Goal: Information Seeking & Learning: Learn about a topic

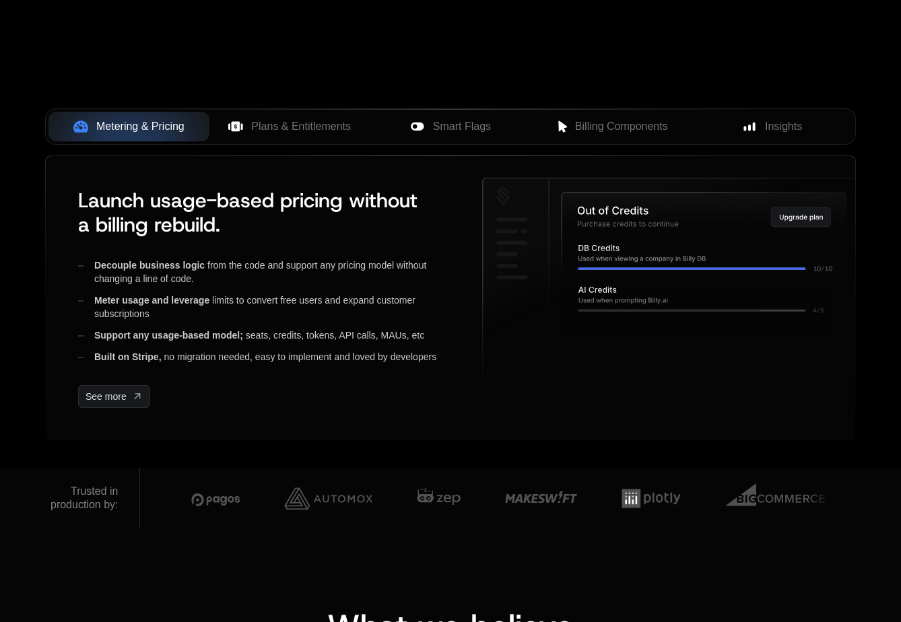
scroll to position [516, 0]
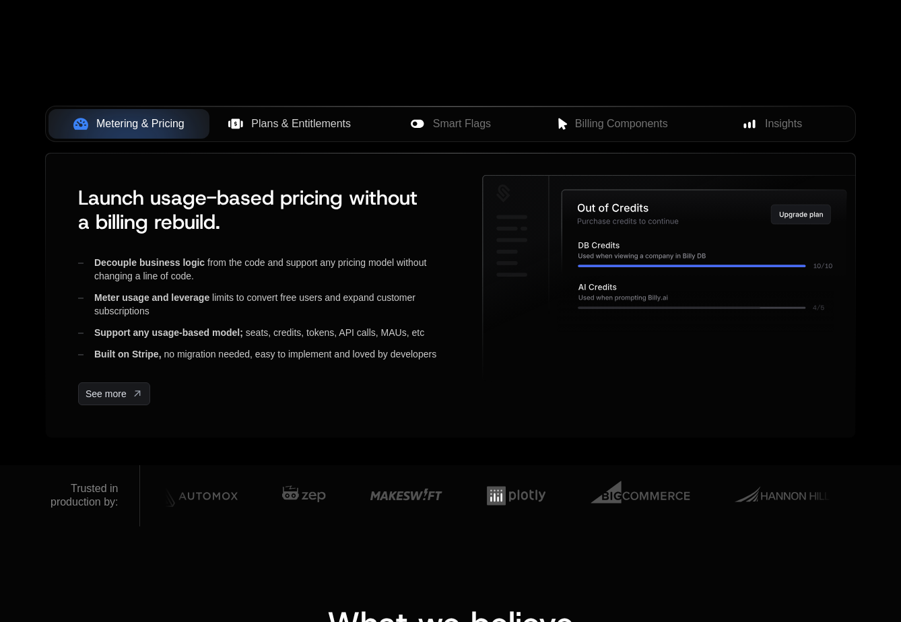
click at [248, 133] on button "Plans & Entitlements" at bounding box center [289, 124] width 161 height 30
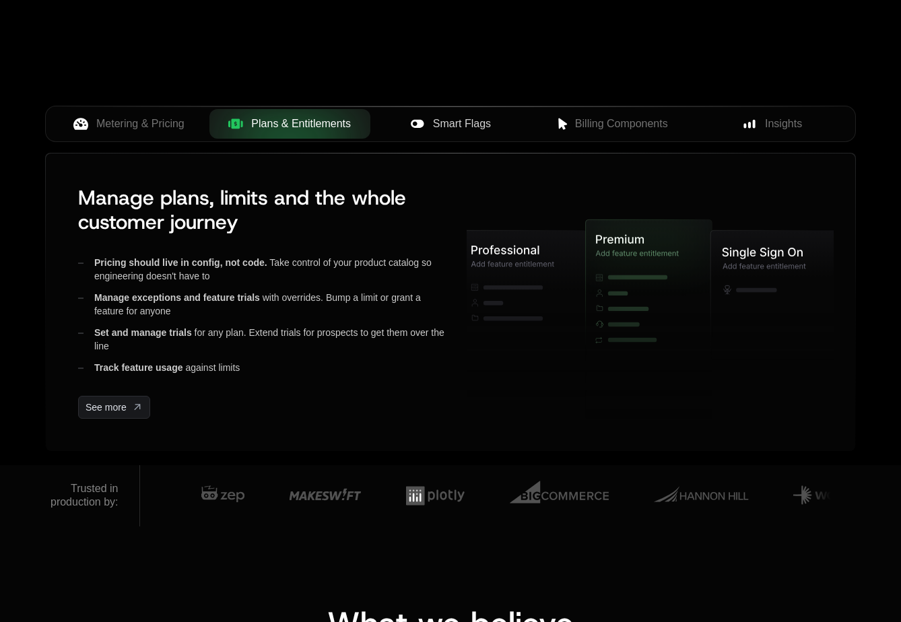
click at [422, 128] on icon at bounding box center [417, 123] width 15 height 15
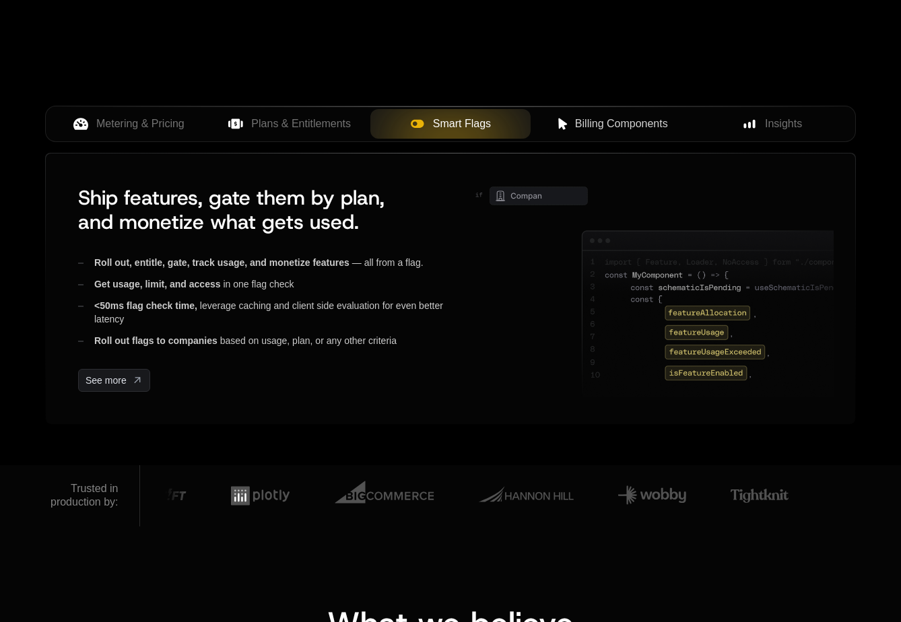
click at [567, 127] on icon at bounding box center [562, 124] width 12 height 12
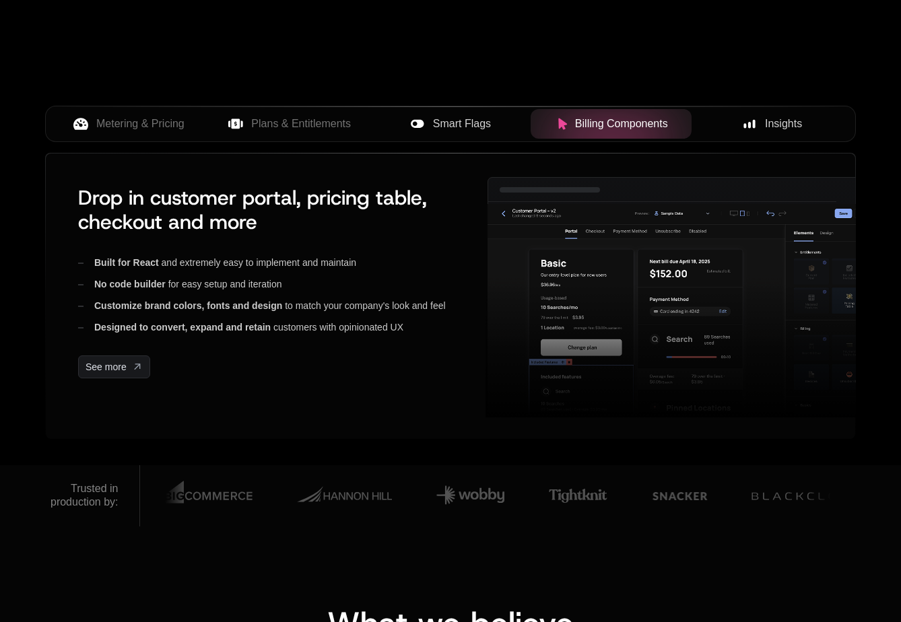
click at [769, 127] on span "Insights" at bounding box center [783, 124] width 37 height 16
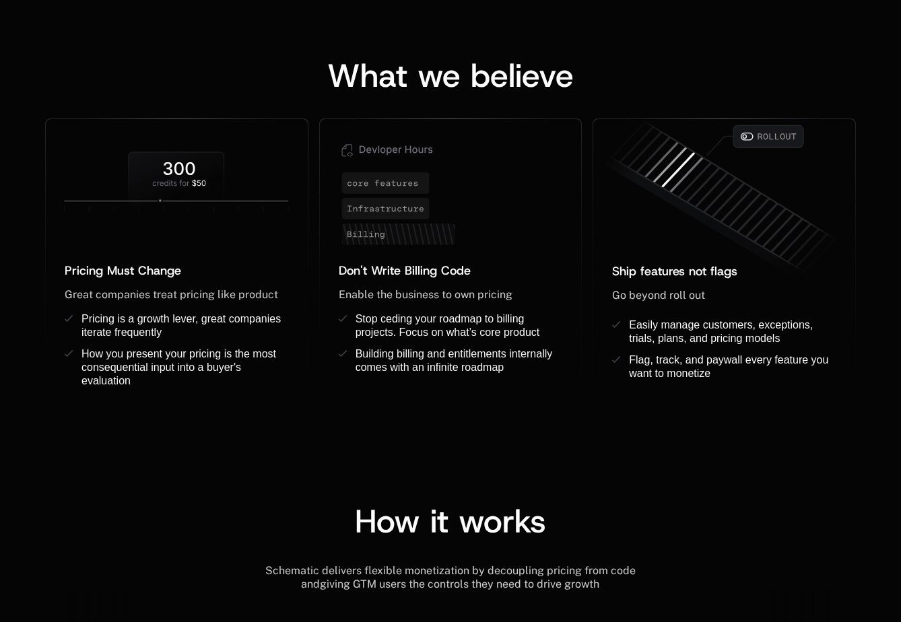
scroll to position [1128, 0]
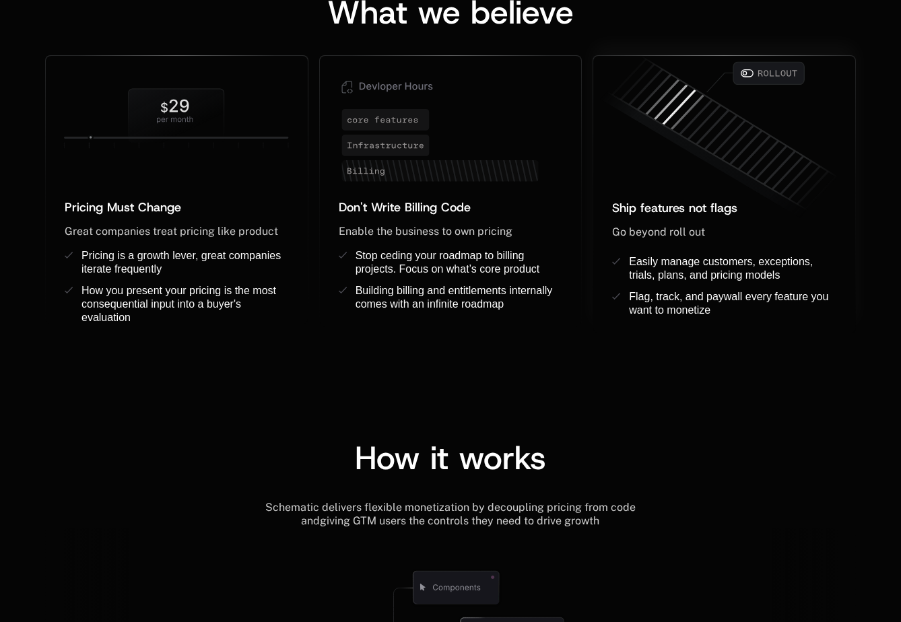
click at [647, 209] on span "Ship features not flags" at bounding box center [674, 208] width 125 height 16
click at [631, 298] on span "Flag, track, and paywall every feature you want to monetize" at bounding box center [730, 303] width 203 height 25
click at [378, 202] on span "Don't Write Billing Code" at bounding box center [405, 207] width 132 height 16
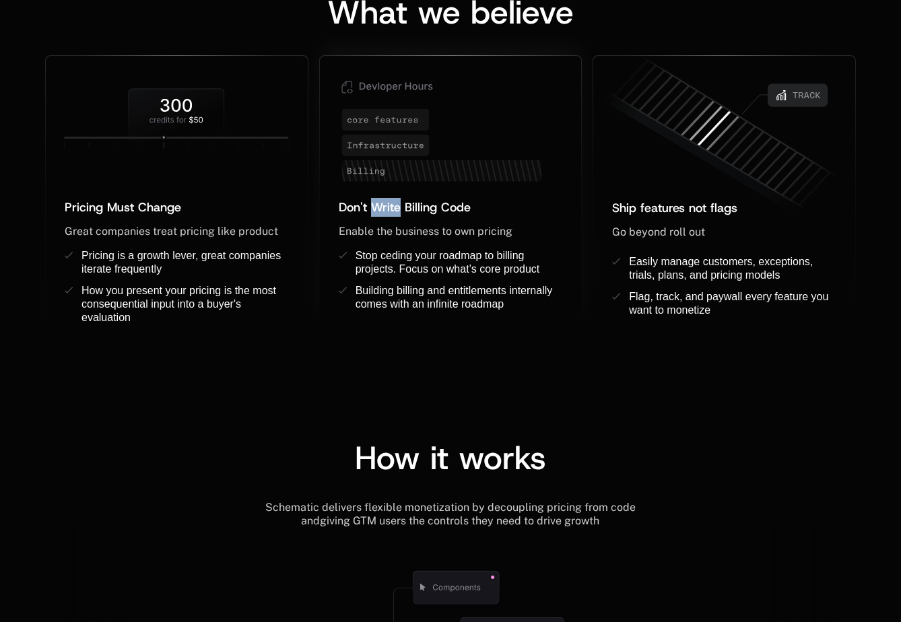
click at [378, 202] on span "Don't Write Billing Code" at bounding box center [405, 207] width 132 height 16
click at [160, 207] on span "Pricing Must Change" at bounding box center [123, 207] width 116 height 16
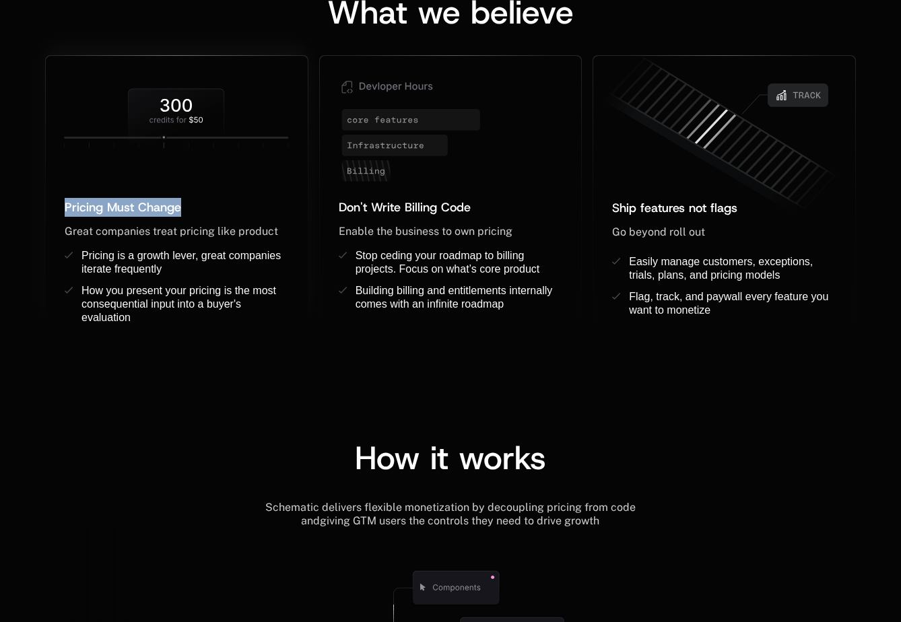
click at [160, 207] on span "Pricing Must Change" at bounding box center [123, 207] width 116 height 16
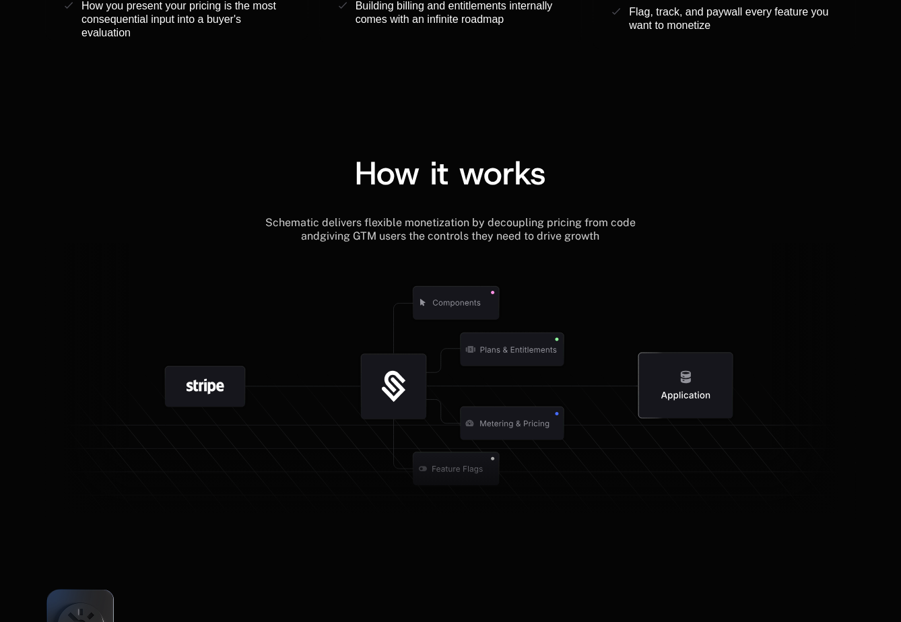
scroll to position [1429, 0]
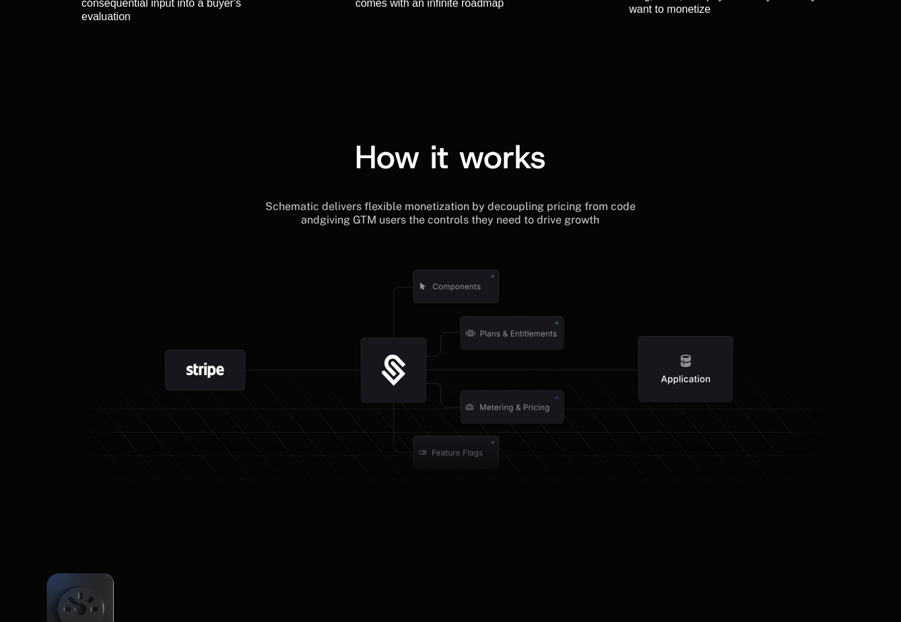
click at [184, 376] on icon at bounding box center [205, 370] width 80 height 40
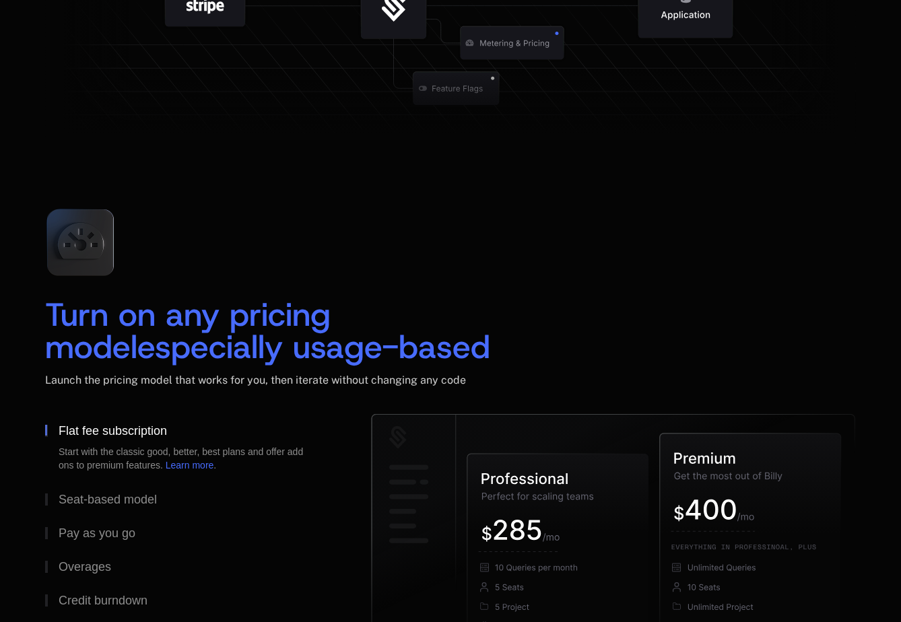
scroll to position [1791, 0]
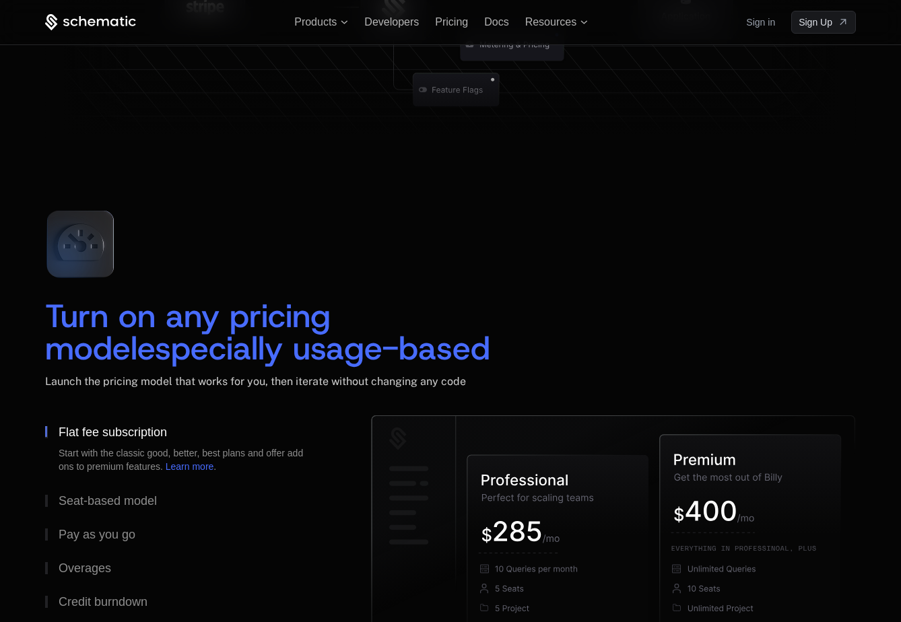
click at [199, 318] on span "Turn on any pricing model" at bounding box center [193, 331] width 296 height 75
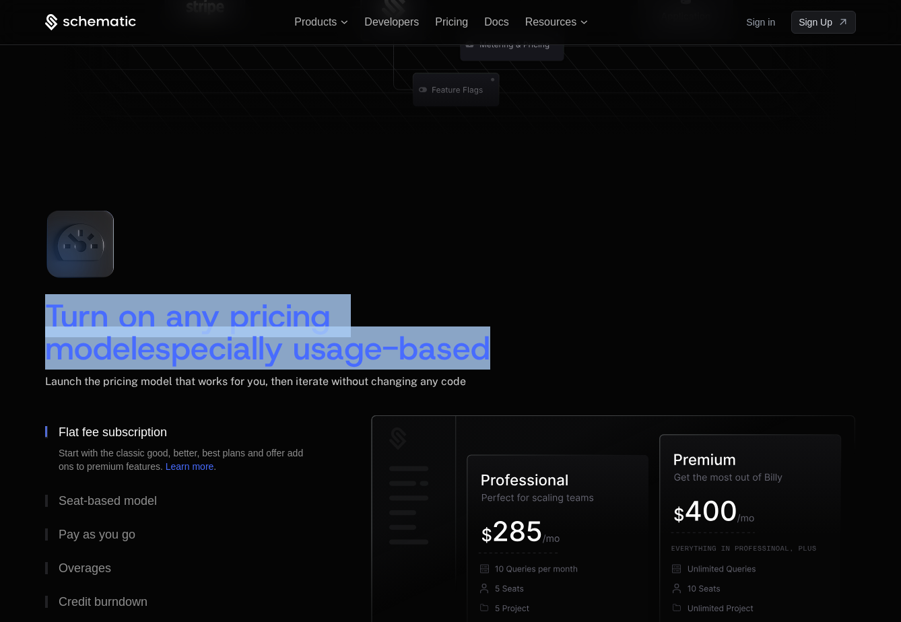
click at [199, 318] on span "Turn on any pricing model" at bounding box center [193, 331] width 296 height 75
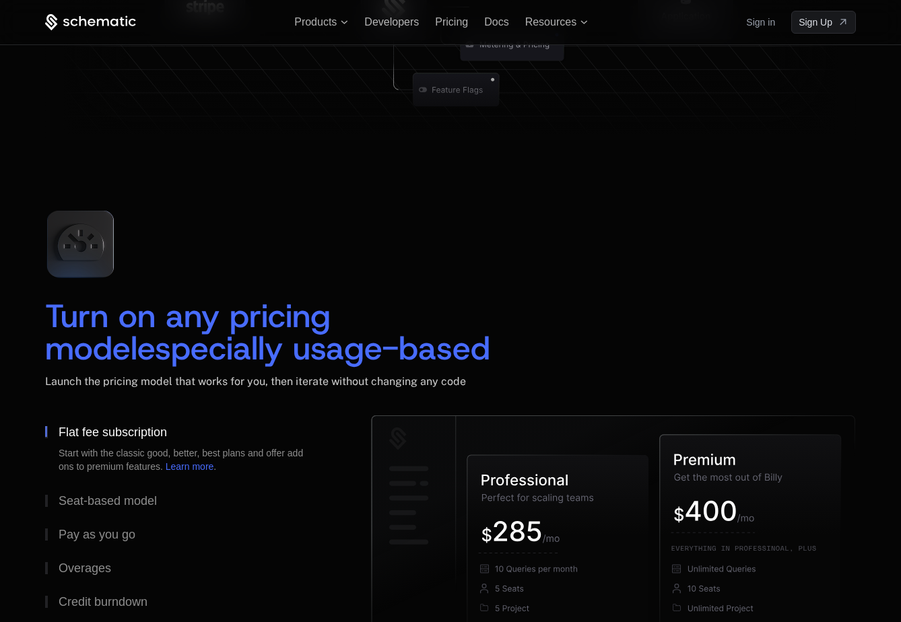
click at [275, 401] on div "Launch the pricing model that works for you, then iterate without changing any …" at bounding box center [450, 395] width 811 height 40
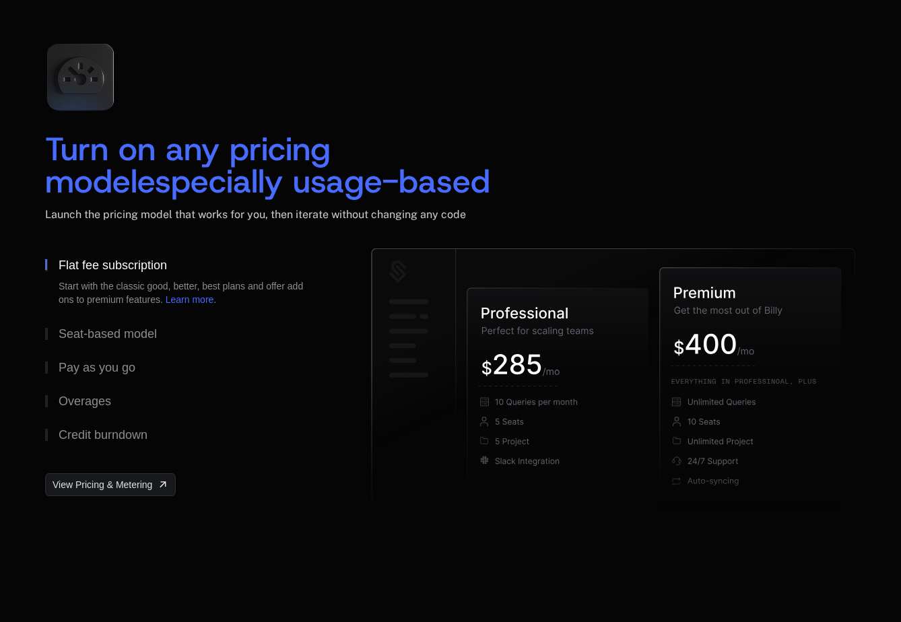
scroll to position [2003, 0]
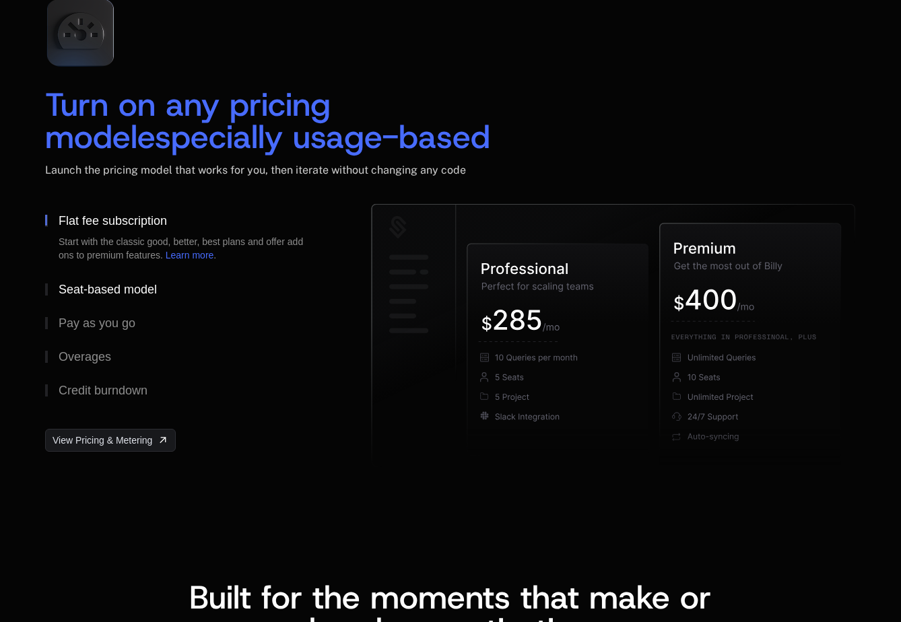
click at [129, 297] on button "Seat-based model" at bounding box center [186, 290] width 283 height 34
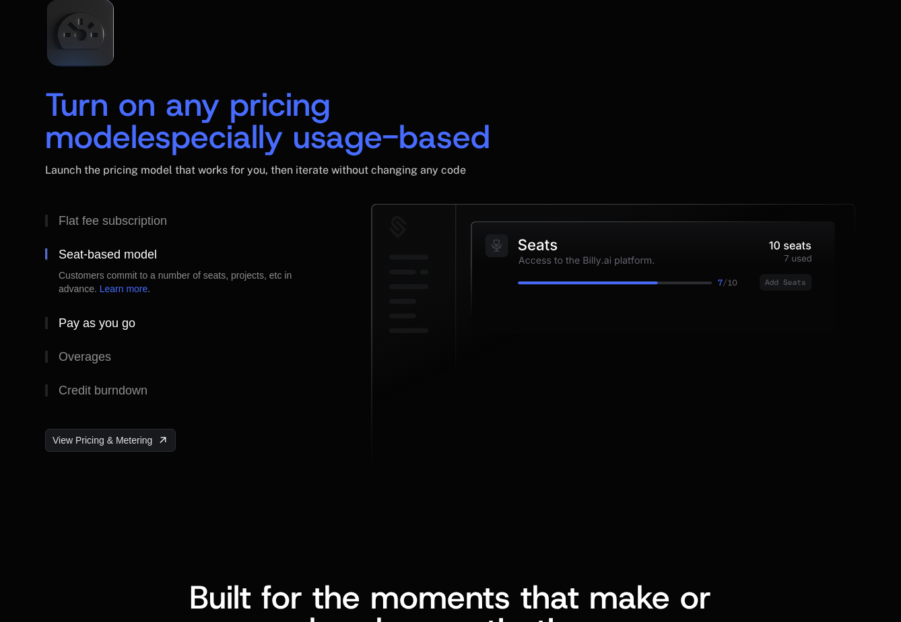
click at [119, 322] on div "Pay as you go" at bounding box center [97, 323] width 77 height 12
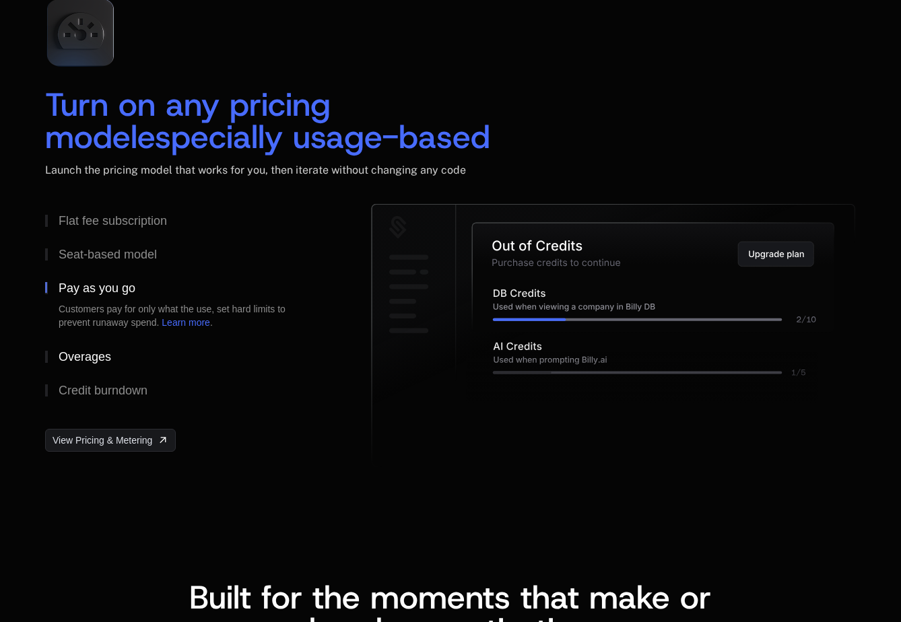
click at [100, 347] on button "Overages" at bounding box center [186, 357] width 283 height 34
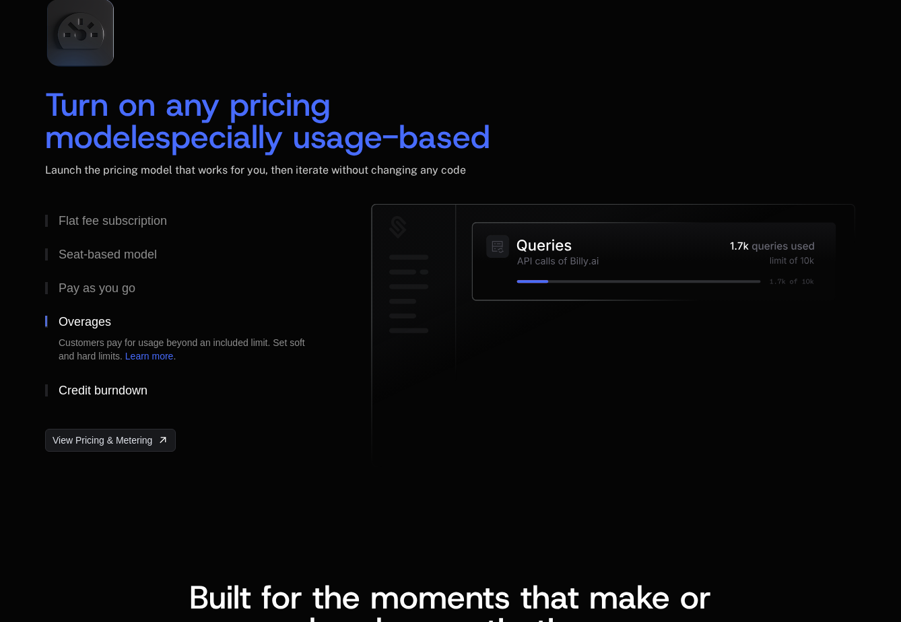
click at [112, 397] on button "Credit burndown" at bounding box center [186, 391] width 283 height 34
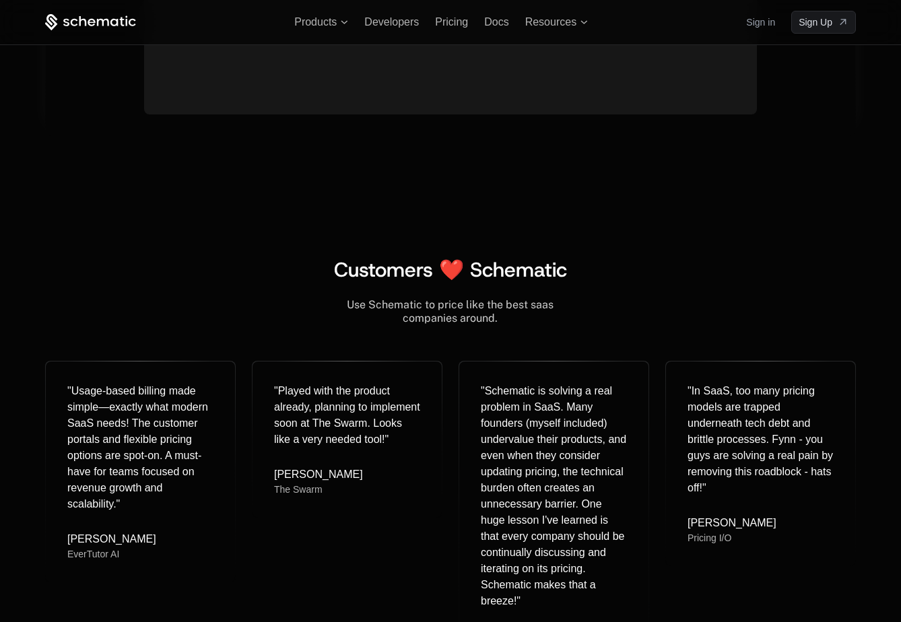
scroll to position [4463, 0]
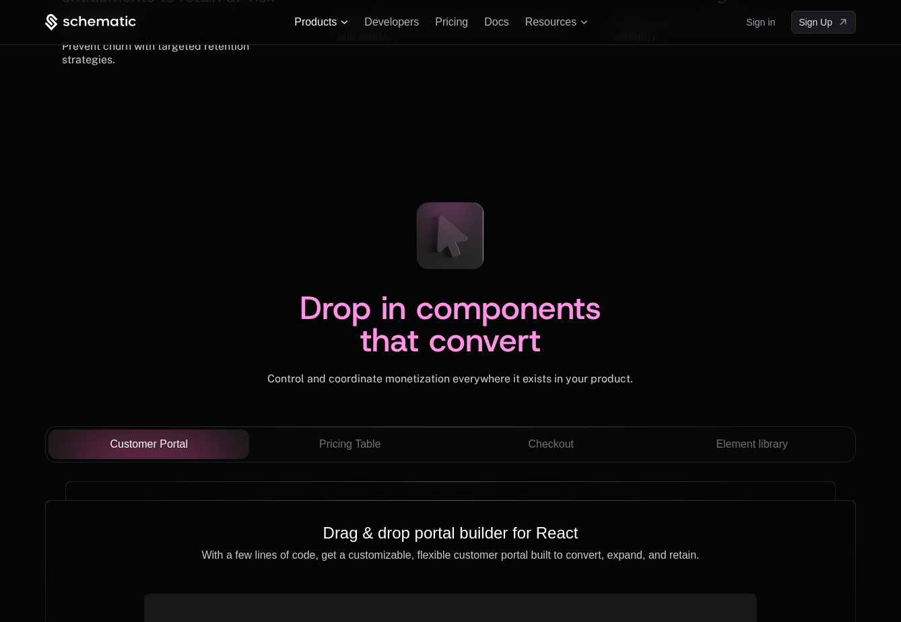
click at [334, 19] on span "Products" at bounding box center [315, 22] width 42 height 12
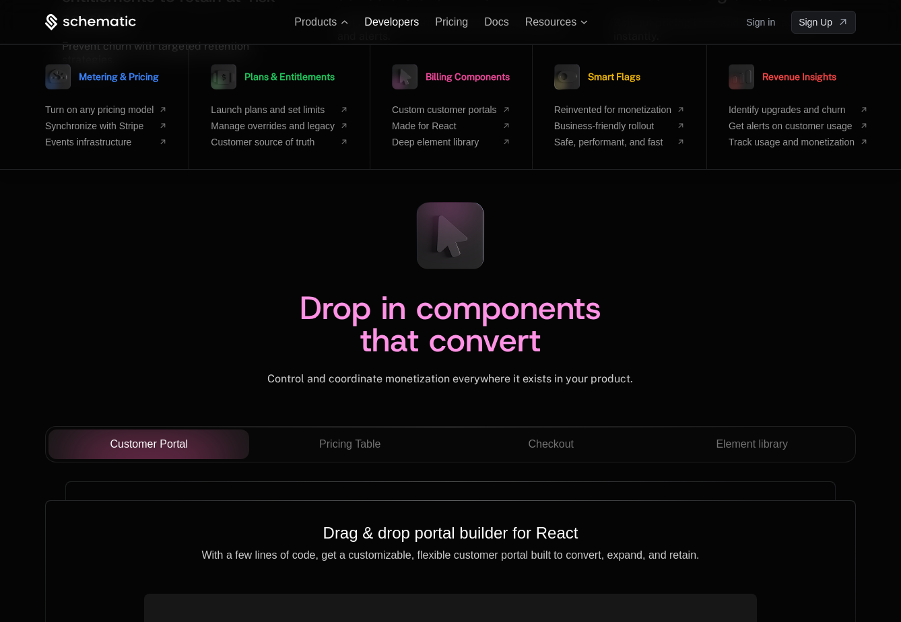
click at [402, 22] on span "Developers" at bounding box center [391, 21] width 55 height 11
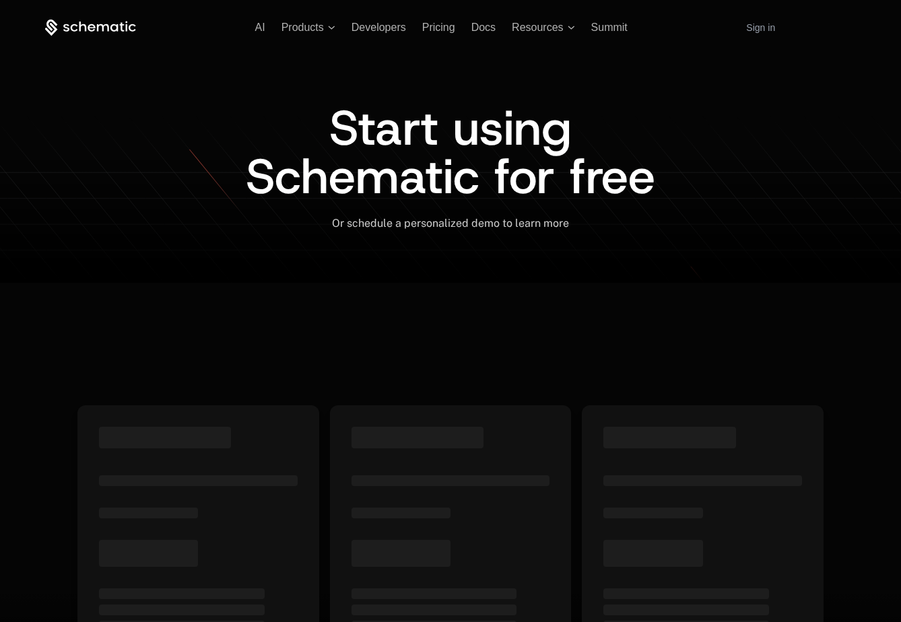
click at [438, 34] on div "AI Products Developers Pricing Docs Resources Summit Sign in Sign Up" at bounding box center [450, 27] width 811 height 23
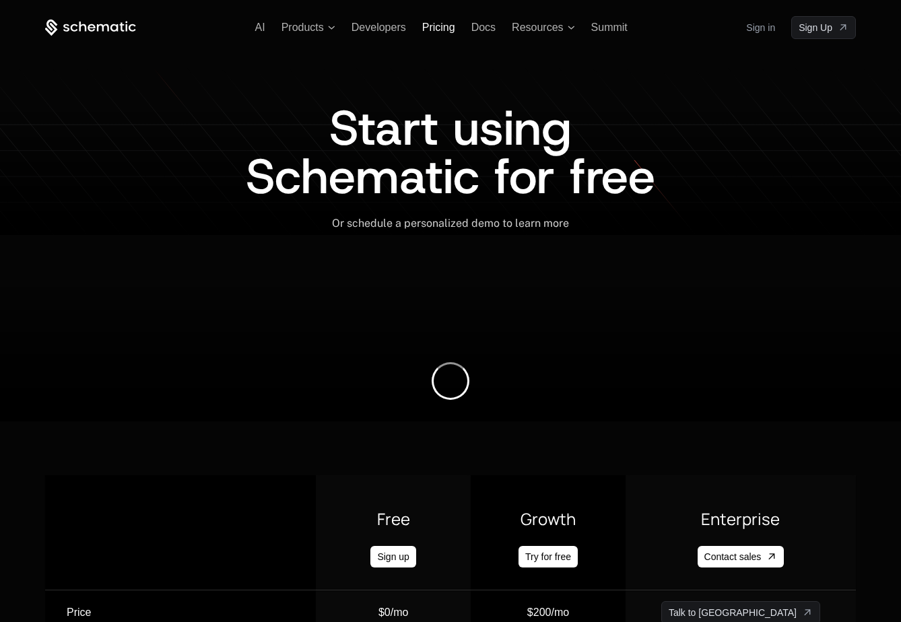
click at [438, 30] on span "Pricing" at bounding box center [438, 27] width 33 height 11
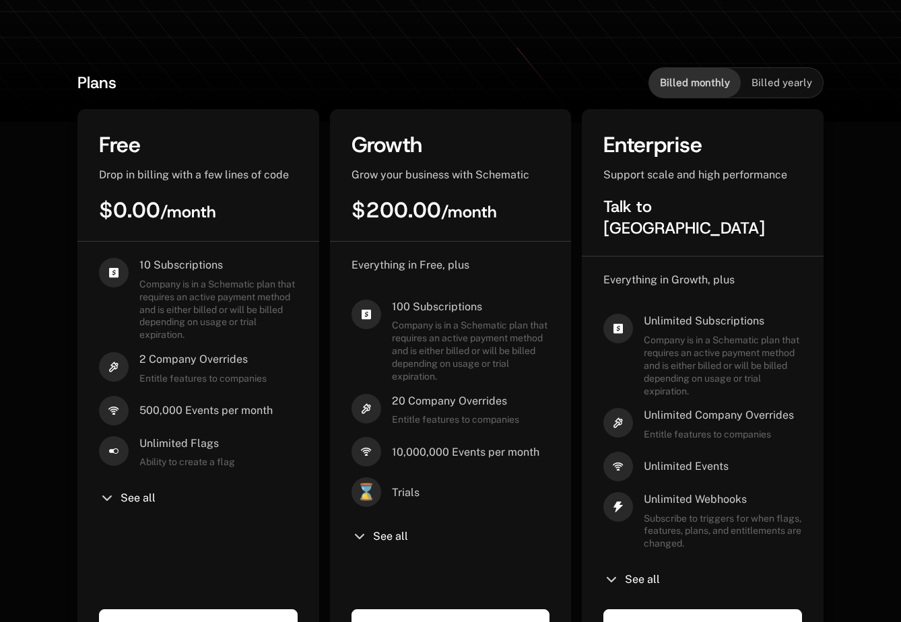
scroll to position [311, 0]
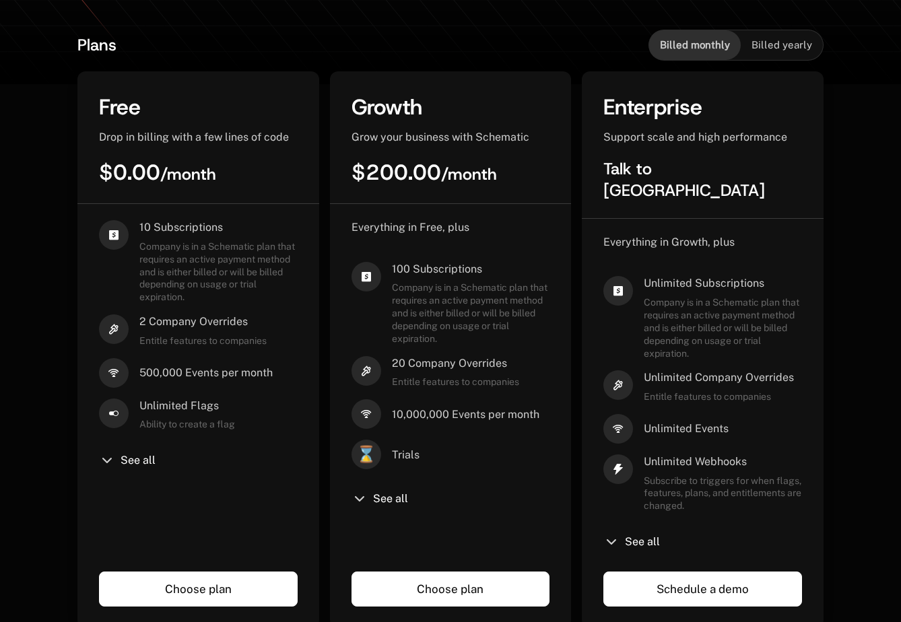
click at [163, 219] on div "10 Subscriptions Company is in a Schematic plan that requires an active payment…" at bounding box center [198, 405] width 242 height 403
click at [242, 322] on span "2 Company Overrides" at bounding box center [202, 321] width 127 height 15
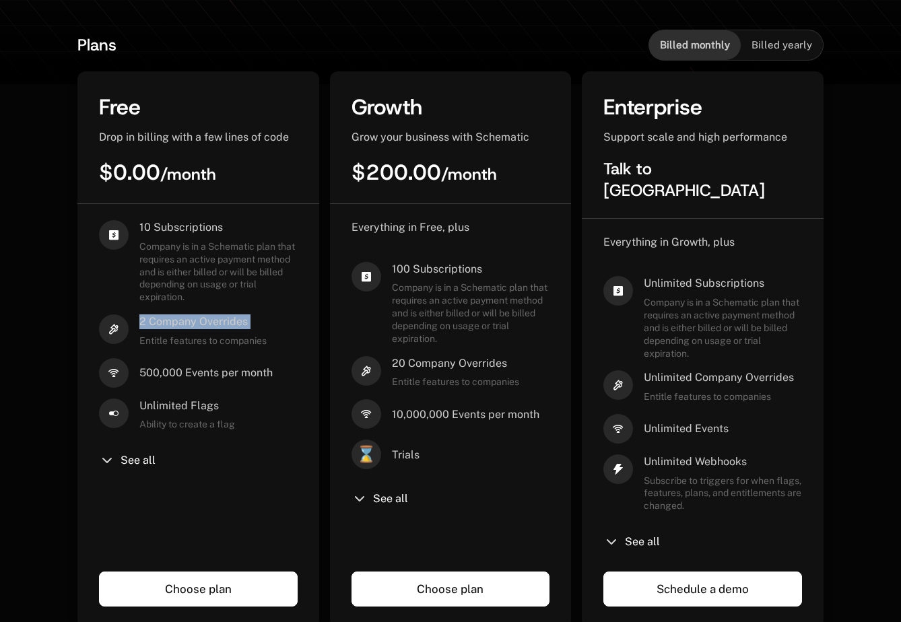
click at [242, 322] on span "2 Company Overrides" at bounding box center [202, 321] width 127 height 15
click at [147, 466] on span "See all" at bounding box center [138, 460] width 35 height 11
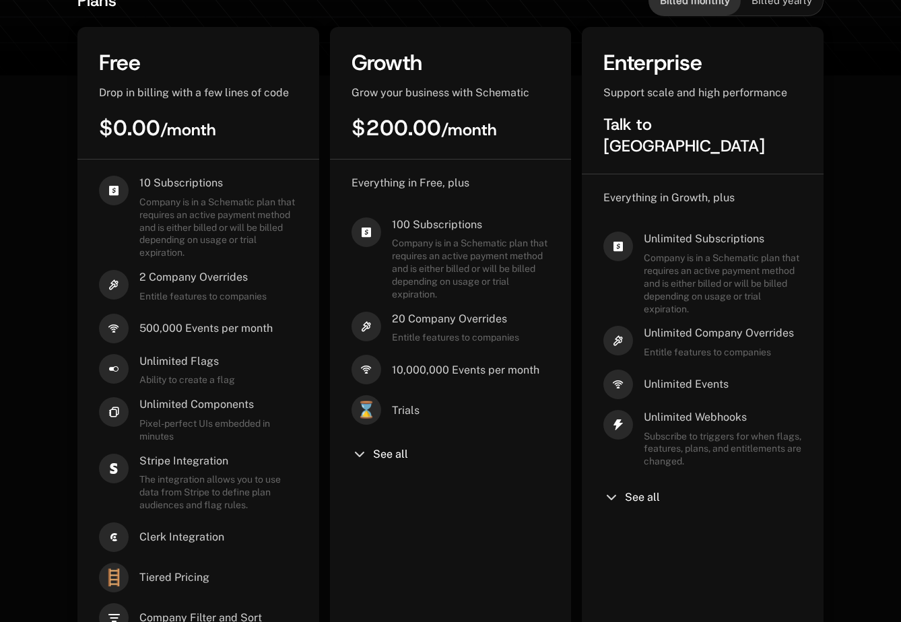
scroll to position [343, 0]
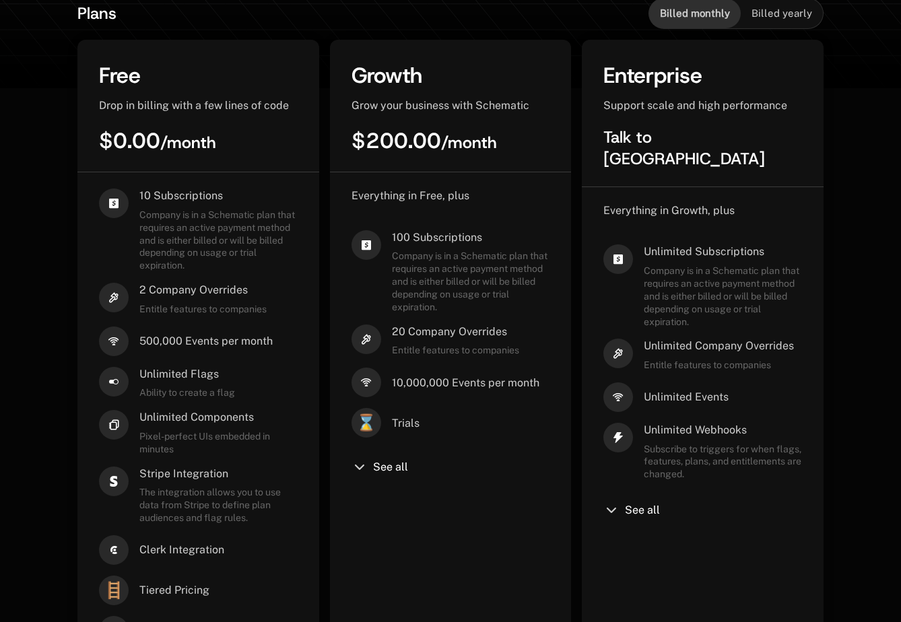
click at [434, 341] on div "20 Company Overrides Entitle features to companies" at bounding box center [455, 340] width 127 height 32
click at [436, 380] on span "10,000,000 Events per month" at bounding box center [465, 383] width 147 height 15
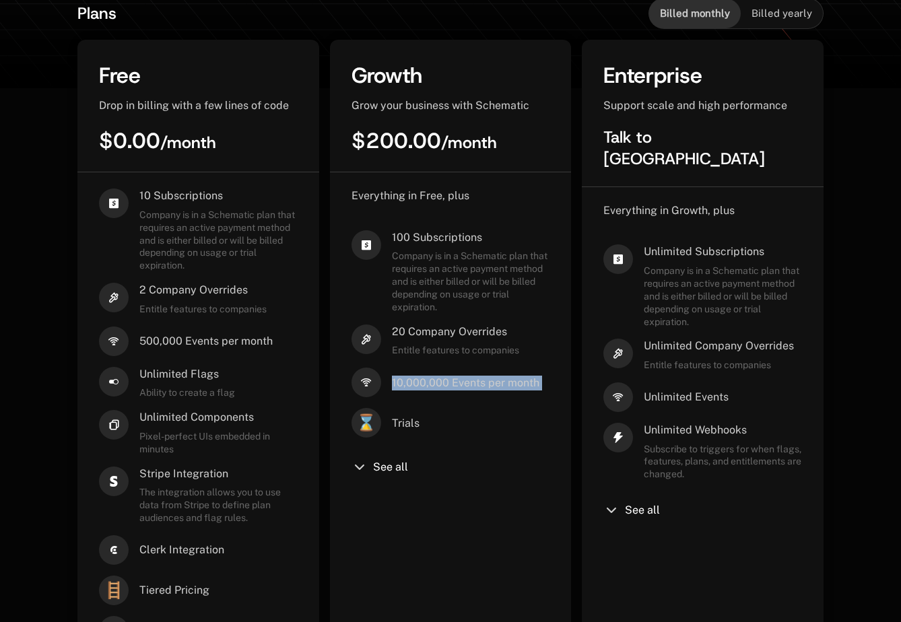
click at [436, 380] on span "10,000,000 Events per month" at bounding box center [465, 383] width 147 height 15
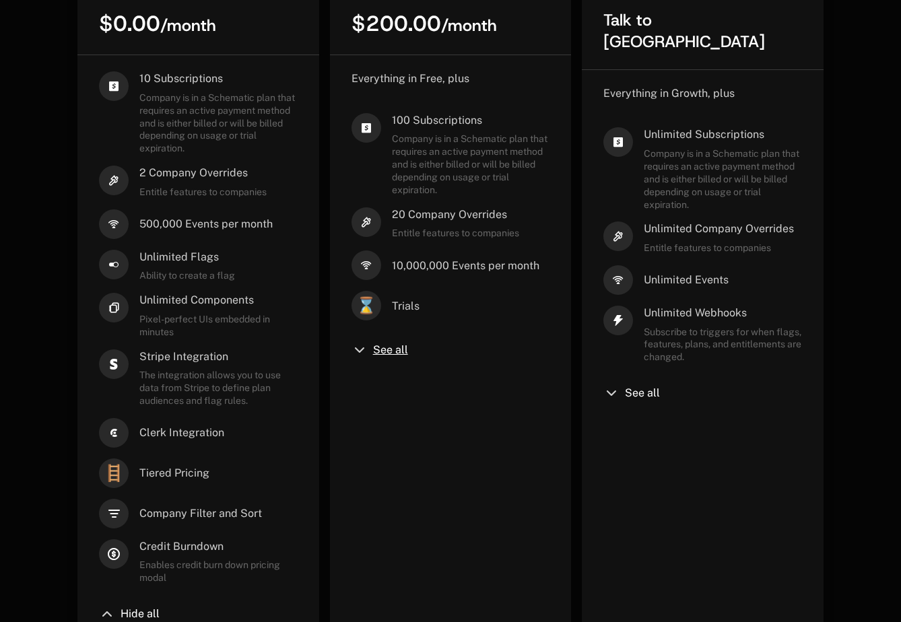
click at [398, 349] on span "See all" at bounding box center [390, 350] width 35 height 11
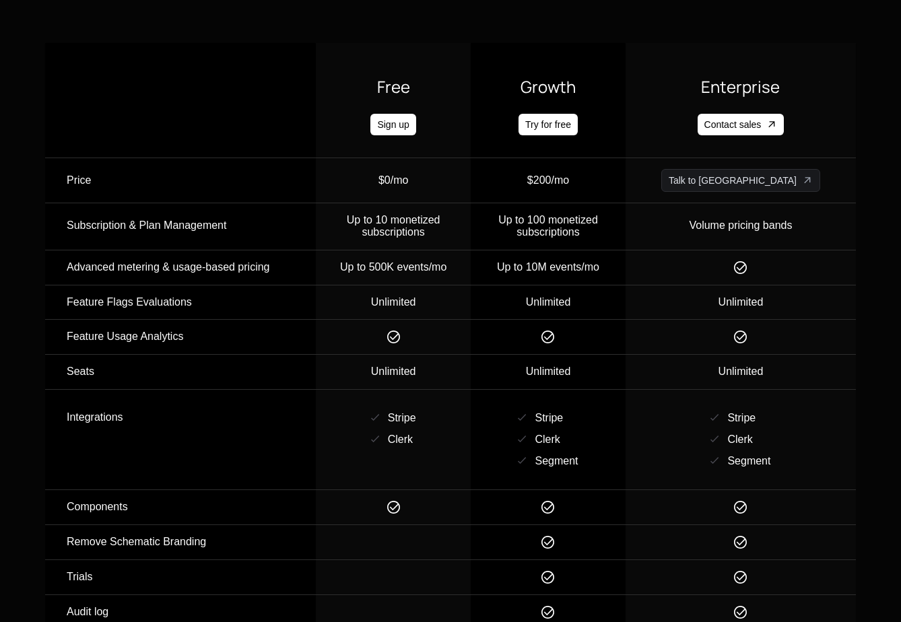
scroll to position [1791, 0]
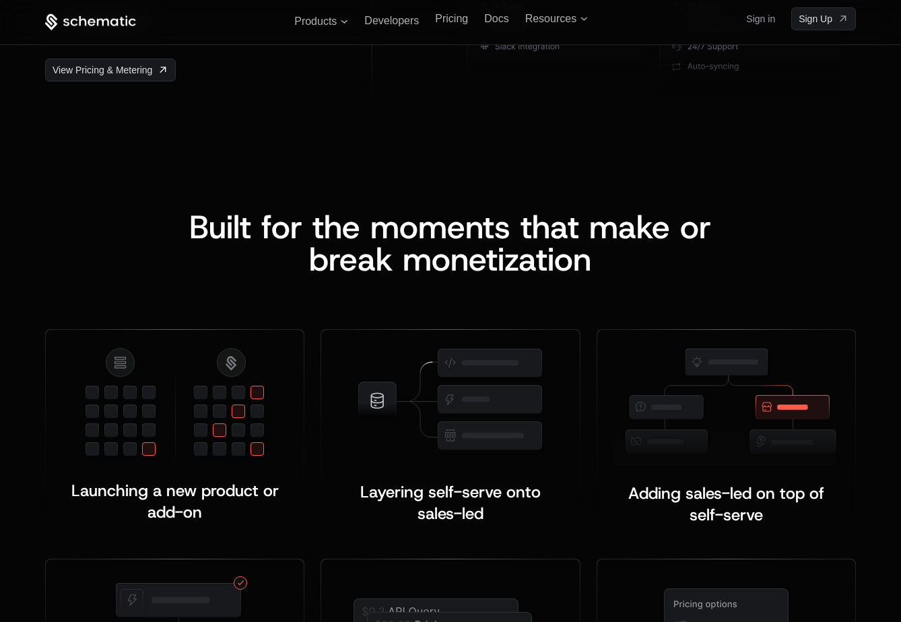
scroll to position [2283, 0]
